Goal: Task Accomplishment & Management: Manage account settings

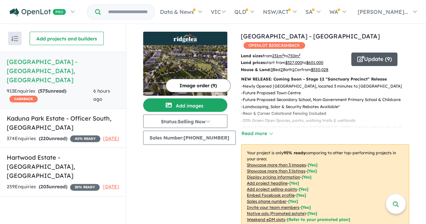
click at [372, 53] on button "Update ( 9 )" at bounding box center [374, 59] width 46 height 13
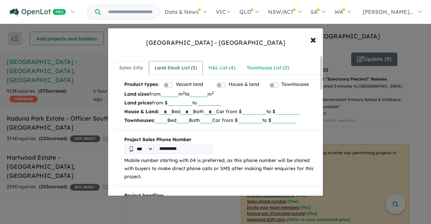
click at [183, 67] on div "Land Stock List ( 5 )" at bounding box center [176, 68] width 42 height 8
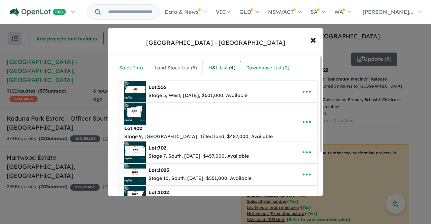
click at [213, 65] on div "H&L List ( 4 )" at bounding box center [221, 68] width 27 height 8
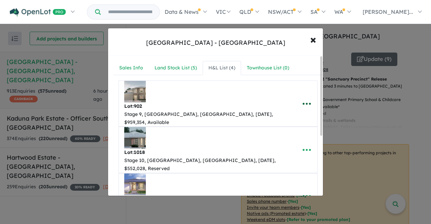
click at [304, 103] on icon "button" at bounding box center [307, 104] width 8 height 2
click at [305, 56] on div "**********" at bounding box center [218, 197] width 220 height 283
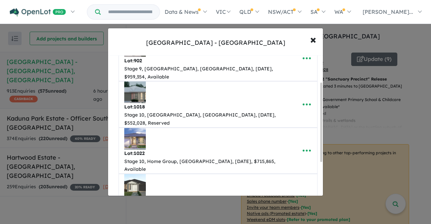
drag, startPoint x: 321, startPoint y: 81, endPoint x: 323, endPoint y: 107, distance: 26.3
click at [323, 107] on div "**********" at bounding box center [215, 126] width 215 height 140
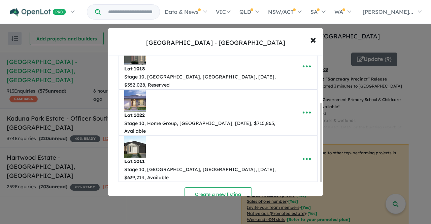
scroll to position [82, 0]
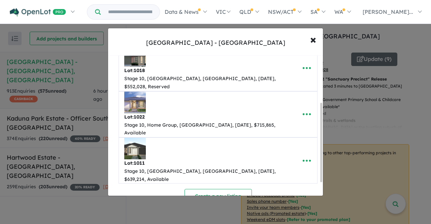
drag, startPoint x: 322, startPoint y: 123, endPoint x: 323, endPoint y: 142, distance: 19.2
click at [323, 142] on div "**********" at bounding box center [215, 126] width 215 height 140
click at [313, 40] on span "×" at bounding box center [313, 39] width 6 height 14
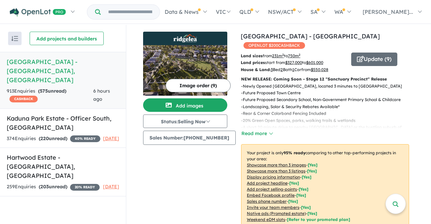
scroll to position [0, 0]
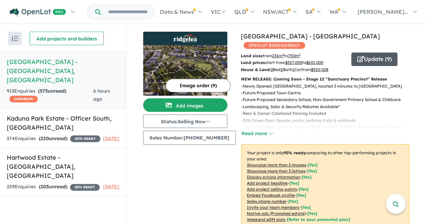
click at [387, 53] on button "Update ( 9 )" at bounding box center [374, 59] width 46 height 13
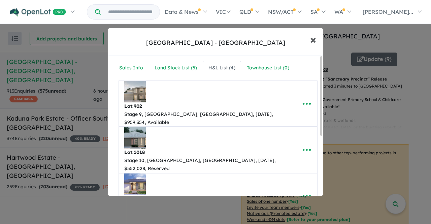
click at [314, 39] on span "×" at bounding box center [313, 39] width 6 height 14
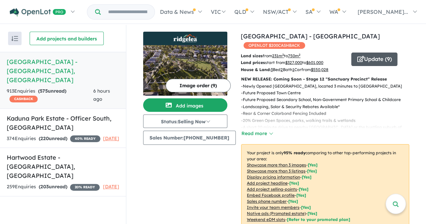
click at [370, 53] on button "Update ( 9 )" at bounding box center [374, 59] width 46 height 13
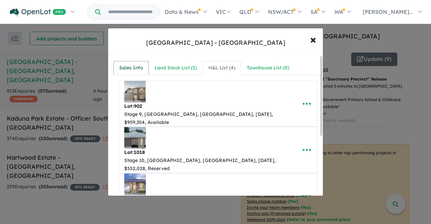
click at [128, 71] on div "Sales Info" at bounding box center [131, 68] width 24 height 8
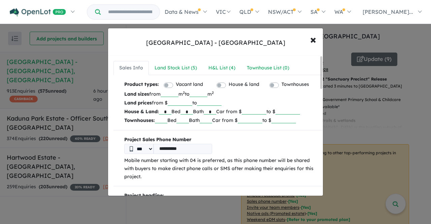
click at [185, 102] on input "******" at bounding box center [180, 102] width 25 height 7
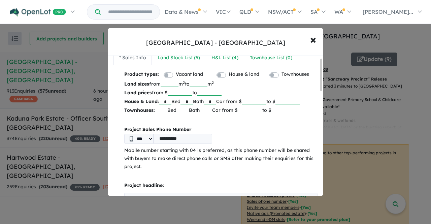
click at [322, 87] on div at bounding box center [321, 75] width 2 height 33
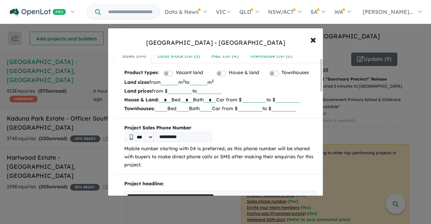
type input "******"
drag, startPoint x: 258, startPoint y: 98, endPoint x: 283, endPoint y: 101, distance: 24.8
click at [283, 101] on p "House & Land: * Bed * Bath * Car from $ ****** to $" at bounding box center [220, 99] width 193 height 9
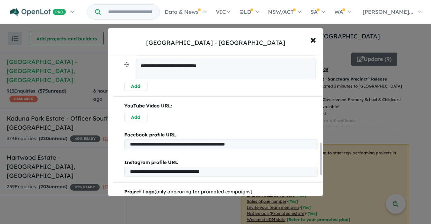
drag, startPoint x: 321, startPoint y: 87, endPoint x: 321, endPoint y: 173, distance: 86.2
click at [321, 173] on div at bounding box center [321, 158] width 2 height 33
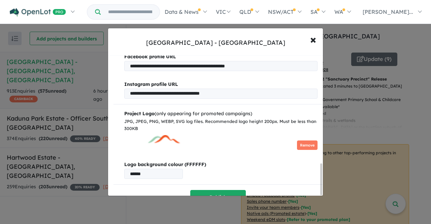
scroll to position [480, 0]
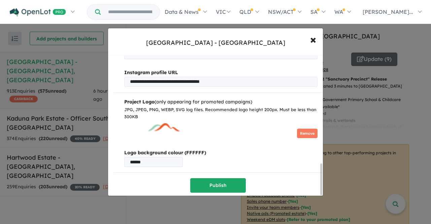
drag, startPoint x: 321, startPoint y: 173, endPoint x: 320, endPoint y: 196, distance: 22.6
click at [320, 196] on div "**********" at bounding box center [215, 112] width 431 height 224
type input "******"
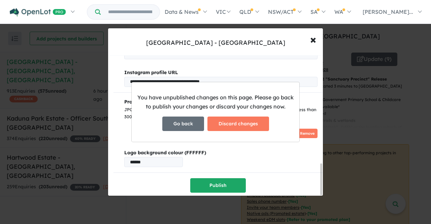
click at [193, 121] on button "Go back" at bounding box center [183, 124] width 42 height 14
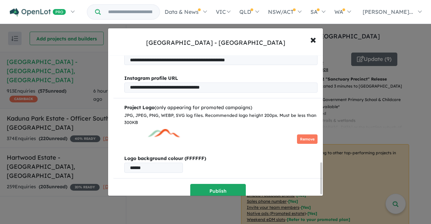
scroll to position [475, 0]
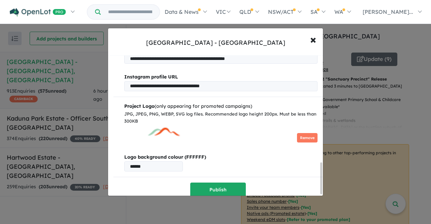
drag, startPoint x: 321, startPoint y: 84, endPoint x: 320, endPoint y: 190, distance: 106.1
click at [320, 190] on div "**********" at bounding box center [215, 126] width 215 height 140
click at [220, 184] on button "Publish" at bounding box center [218, 190] width 56 height 14
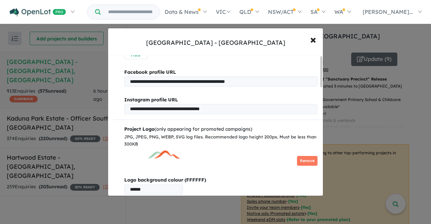
scroll to position [0, 0]
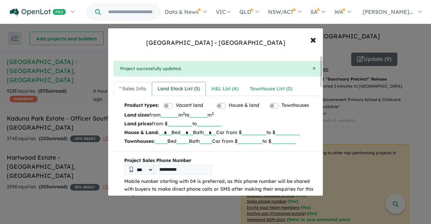
click at [183, 88] on div "Land Stock List ( 5 )" at bounding box center [179, 89] width 42 height 8
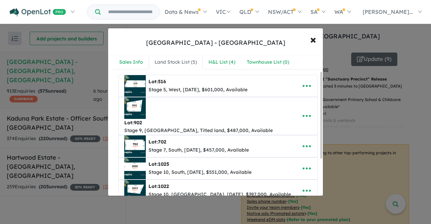
scroll to position [28, 0]
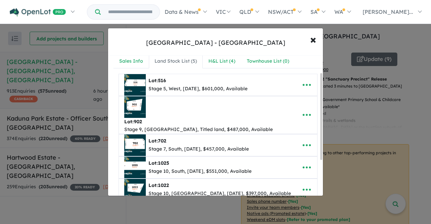
drag, startPoint x: 322, startPoint y: 107, endPoint x: 323, endPoint y: 124, distance: 16.9
click at [323, 124] on div "**********" at bounding box center [216, 112] width 216 height 168
click at [238, 62] on link "H&L List ( 4 )" at bounding box center [222, 61] width 38 height 14
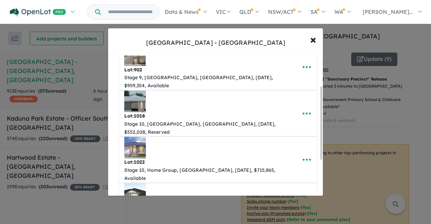
scroll to position [59, 0]
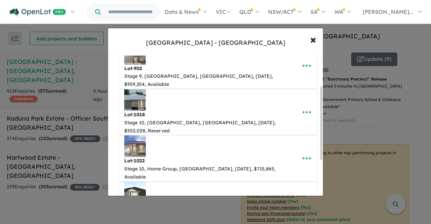
drag, startPoint x: 322, startPoint y: 128, endPoint x: 324, endPoint y: 144, distance: 15.9
click at [324, 144] on div "**********" at bounding box center [215, 112] width 431 height 224
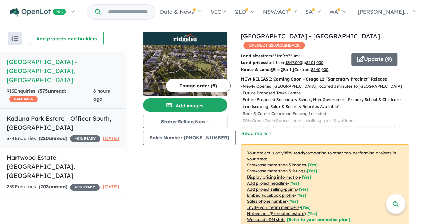
click at [41, 114] on h5 "Kaduna Park Estate - Officer South , VIC" at bounding box center [63, 123] width 112 height 18
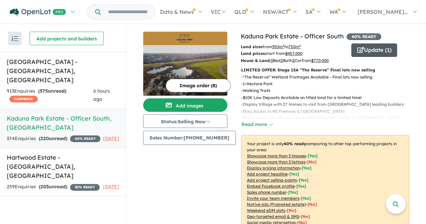
click at [386, 50] on button "Update ( 1 )" at bounding box center [374, 49] width 46 height 13
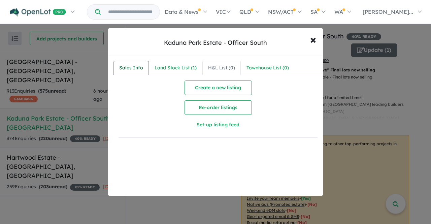
click at [145, 67] on link "Sales Info" at bounding box center [130, 68] width 35 height 14
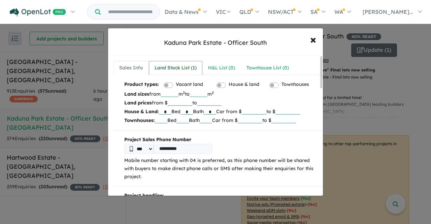
click at [187, 68] on div "Land Stock List ( 1 )" at bounding box center [176, 68] width 42 height 8
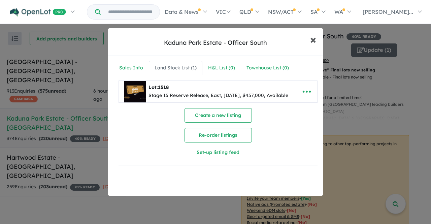
click at [313, 41] on span "×" at bounding box center [313, 39] width 6 height 14
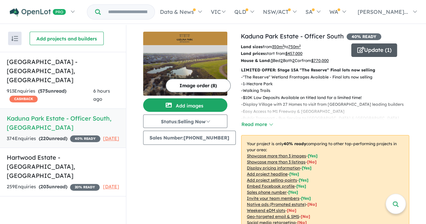
click at [378, 52] on button "Update ( 1 )" at bounding box center [374, 49] width 46 height 13
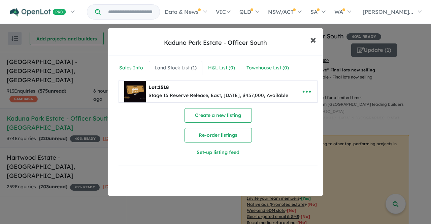
click at [319, 37] on button "× Close" at bounding box center [313, 39] width 20 height 18
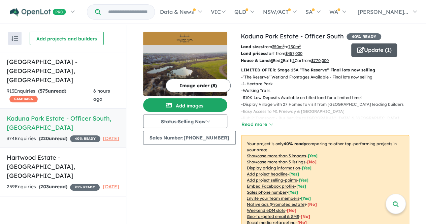
click at [361, 52] on button "Update ( 1 )" at bounding box center [374, 49] width 46 height 13
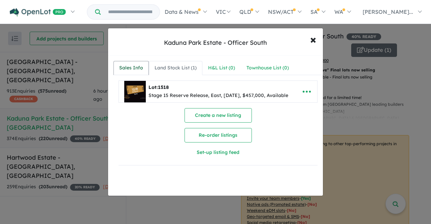
click at [131, 68] on div "Sales Info" at bounding box center [131, 68] width 24 height 8
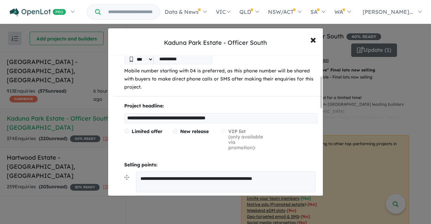
scroll to position [94, 0]
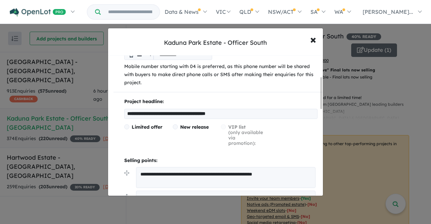
drag, startPoint x: 320, startPoint y: 83, endPoint x: 323, endPoint y: 104, distance: 21.1
click at [323, 104] on div "**********" at bounding box center [216, 112] width 216 height 168
click at [211, 115] on input "**********" at bounding box center [220, 114] width 193 height 10
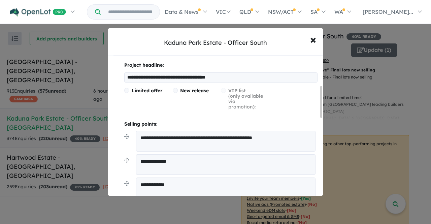
drag, startPoint x: 321, startPoint y: 105, endPoint x: 322, endPoint y: 114, distance: 8.8
click at [322, 114] on div at bounding box center [321, 102] width 2 height 32
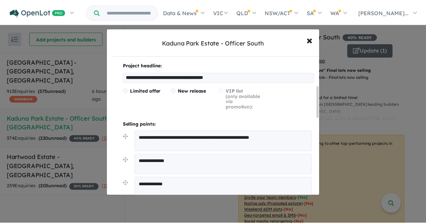
scroll to position [133, 0]
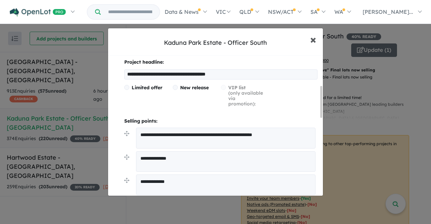
click at [310, 40] on span "×" at bounding box center [313, 39] width 6 height 14
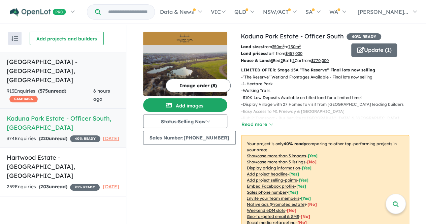
click at [56, 65] on h5 "Ridgelea Estate - Pakenham East , VIC" at bounding box center [63, 70] width 112 height 27
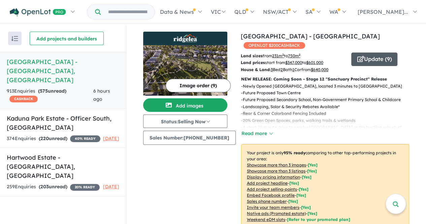
click at [378, 53] on button "Update ( 9 )" at bounding box center [374, 59] width 46 height 13
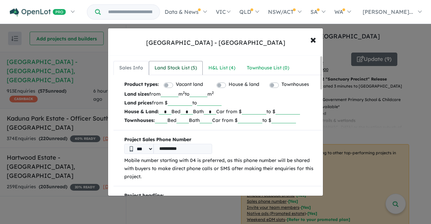
click at [186, 68] on div "Land Stock List ( 5 )" at bounding box center [176, 68] width 42 height 8
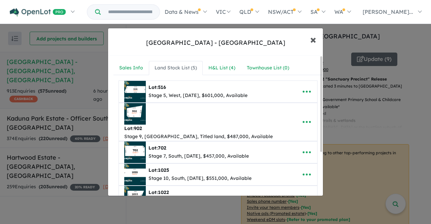
click at [314, 41] on span "×" at bounding box center [313, 39] width 6 height 14
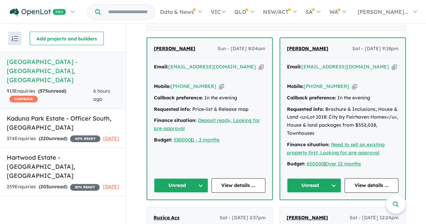
scroll to position [296, 0]
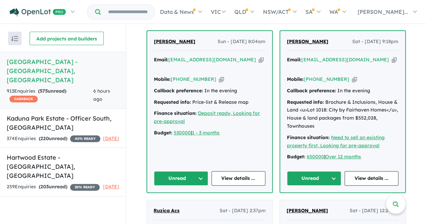
click at [317, 171] on button "Unread" at bounding box center [314, 178] width 54 height 14
click at [309, 202] on button "Assigned" at bounding box center [316, 209] width 59 height 15
click at [185, 171] on button "Unread" at bounding box center [181, 178] width 54 height 14
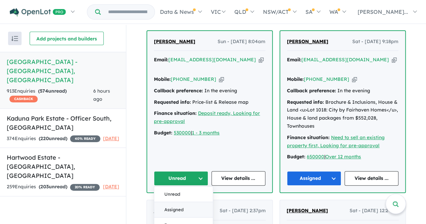
click at [183, 202] on button "Assigned" at bounding box center [183, 209] width 59 height 15
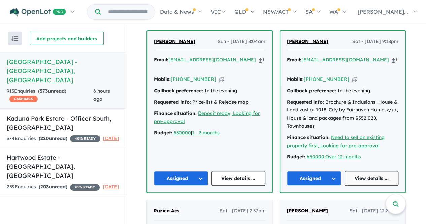
click at [363, 171] on link "View details ..." at bounding box center [372, 178] width 54 height 14
click at [302, 118] on div "Requested info: Brochure & Inclusions, House & Land <u>Lot 1018: City by Fairha…" at bounding box center [342, 114] width 111 height 32
click at [231, 171] on link "View details ..." at bounding box center [238, 178] width 54 height 14
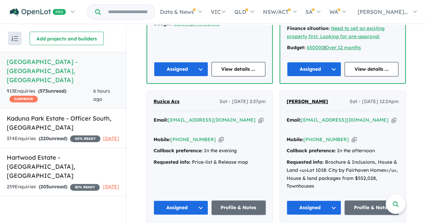
scroll to position [430, 0]
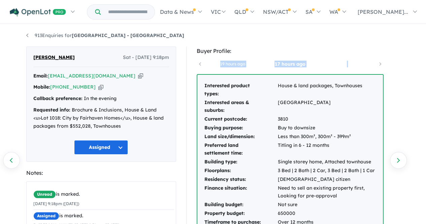
drag, startPoint x: 425, startPoint y: 48, endPoint x: 425, endPoint y: 61, distance: 12.8
click at [425, 61] on div "913 Enquiries for Ridgelea Estate - Pakenham East Previous enquiry Next enquiry…" at bounding box center [213, 125] width 426 height 200
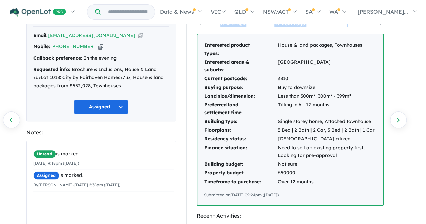
scroll to position [42, 0]
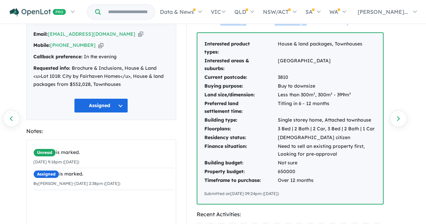
drag, startPoint x: 301, startPoint y: 197, endPoint x: 196, endPoint y: 60, distance: 173.0
click at [197, 60] on div "Interested product types: House & land packages, Townhouses Interested areas & …" at bounding box center [290, 118] width 187 height 172
click at [218, 81] on td "Current postcode:" at bounding box center [240, 77] width 73 height 9
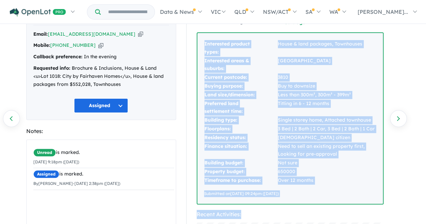
drag, startPoint x: 269, startPoint y: 95, endPoint x: 332, endPoint y: 204, distance: 125.8
click at [332, 204] on div "Buyer Profile: 19 hours ago 17 hours ago Interested product types: House & land…" at bounding box center [293, 223] width 214 height 436
copy div "Interested product types: House & land packages, Townhouses Interested areas & …"
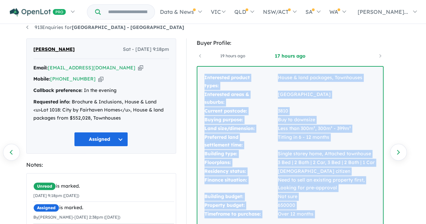
scroll to position [0, 0]
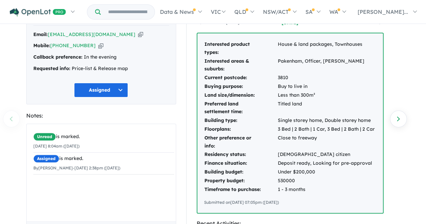
scroll to position [43, 0]
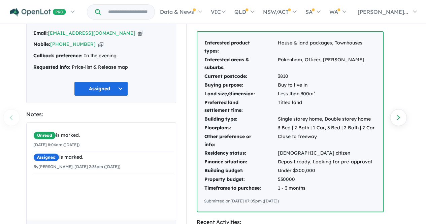
drag, startPoint x: 202, startPoint y: 42, endPoint x: 337, endPoint y: 206, distance: 211.7
click at [337, 206] on div "Interested product types: House & land packages, Townhouses Interested areas & …" at bounding box center [290, 121] width 186 height 179
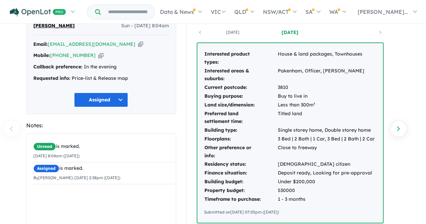
scroll to position [33, 0]
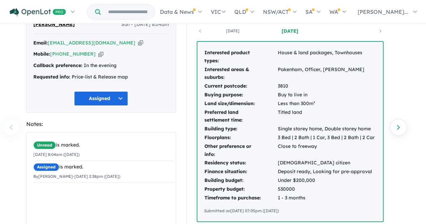
copy div "Interested product types: House & land packages, Townhouses Interested areas & …"
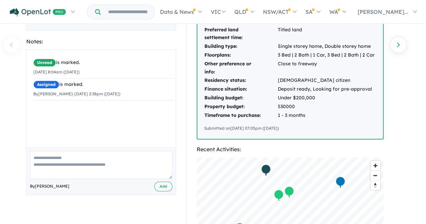
scroll to position [0, 0]
